Goal: Check status: Check status

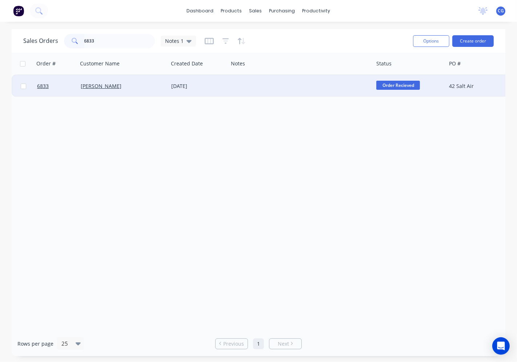
type input "6833"
click at [138, 89] on div "[PERSON_NAME]" at bounding box center [123, 86] width 90 height 22
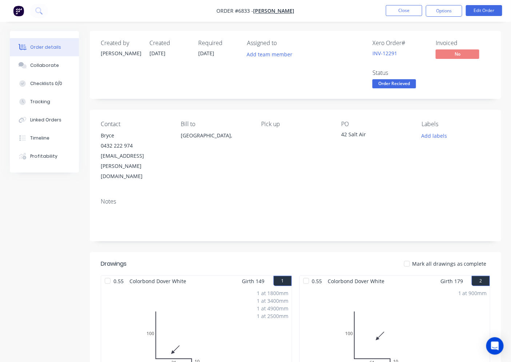
click at [409, 257] on div at bounding box center [406, 264] width 15 height 15
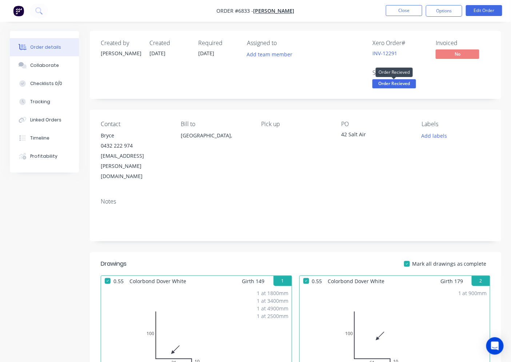
click at [398, 84] on span "Order Recieved" at bounding box center [394, 83] width 44 height 9
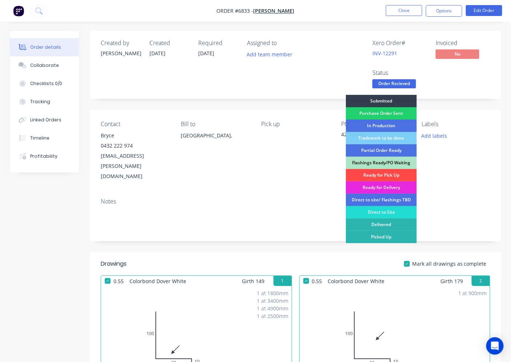
click at [380, 173] on div "Ready for Pick Up" at bounding box center [381, 175] width 71 height 12
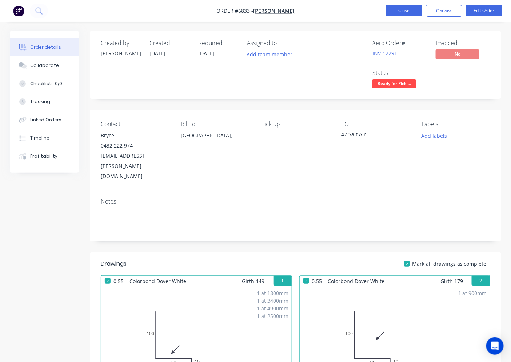
click at [401, 13] on button "Close" at bounding box center [404, 10] width 36 height 11
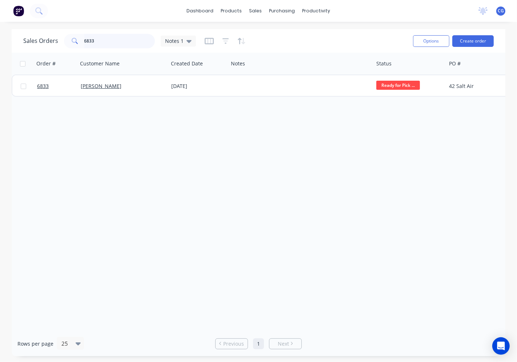
click at [108, 42] on input "6833" at bounding box center [119, 41] width 71 height 15
type input "6"
